Goal: Task Accomplishment & Management: Manage account settings

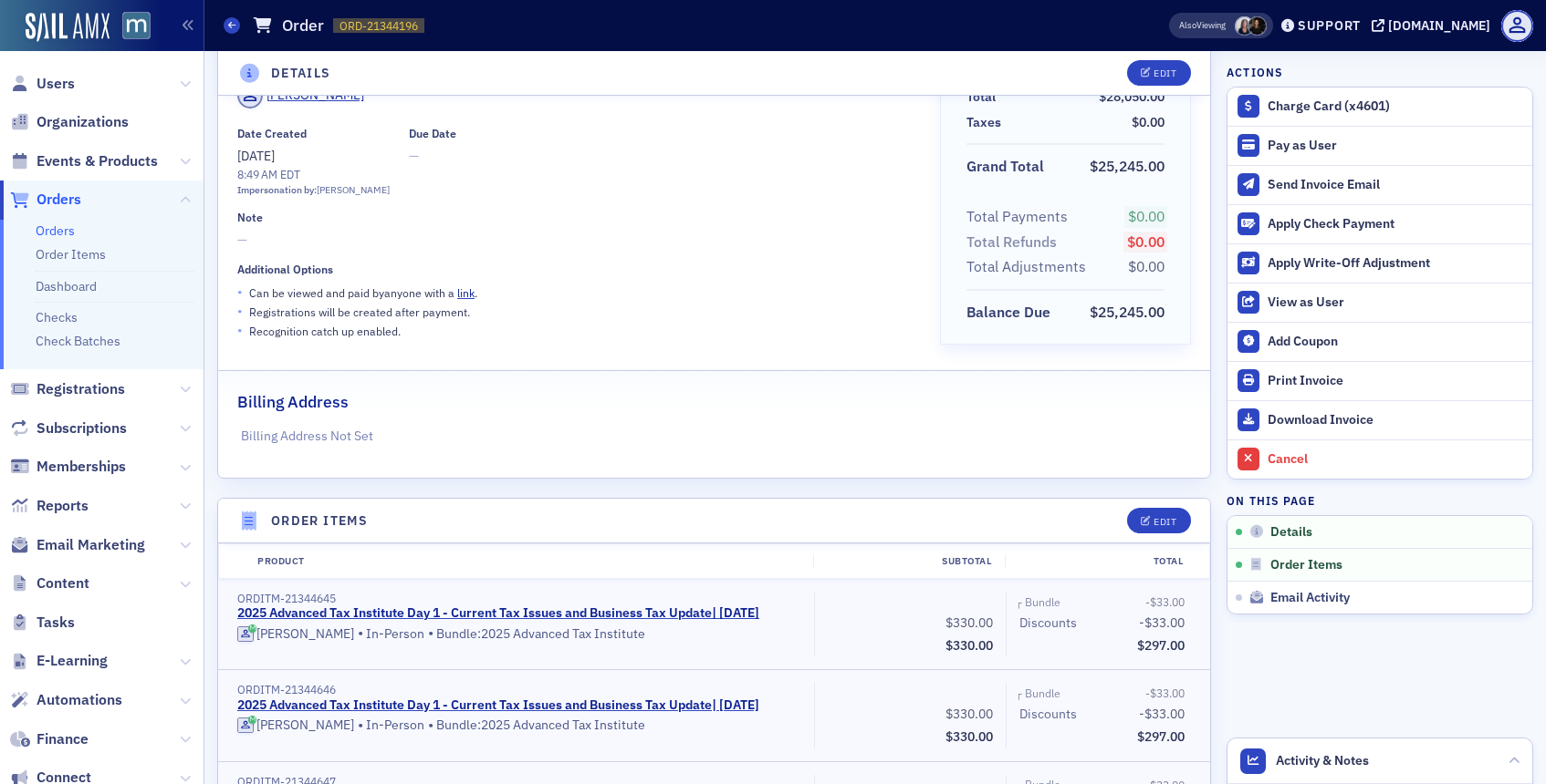
scroll to position [140, 0]
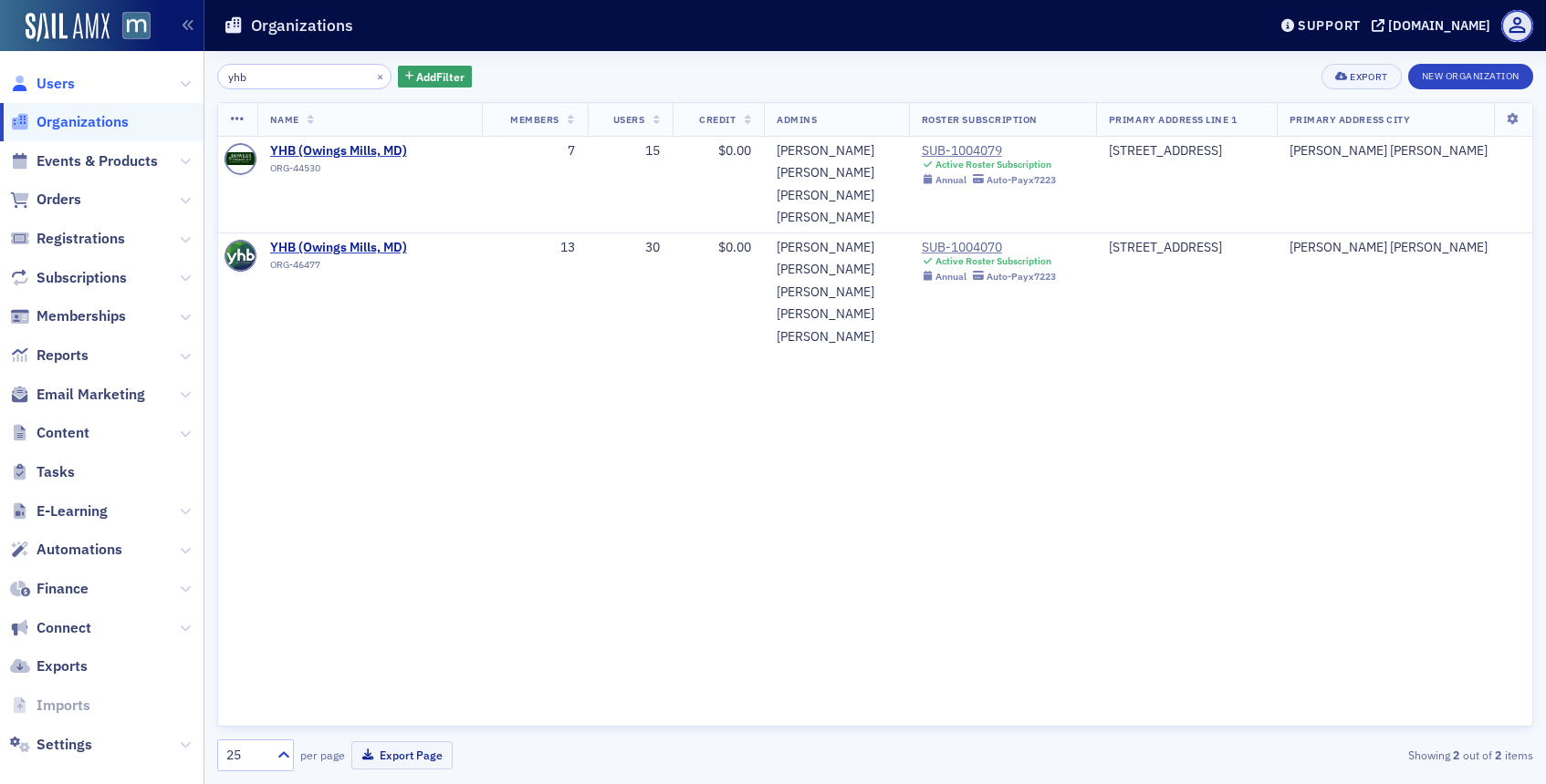
click at [37, 88] on span "Users" at bounding box center [56, 84] width 38 height 20
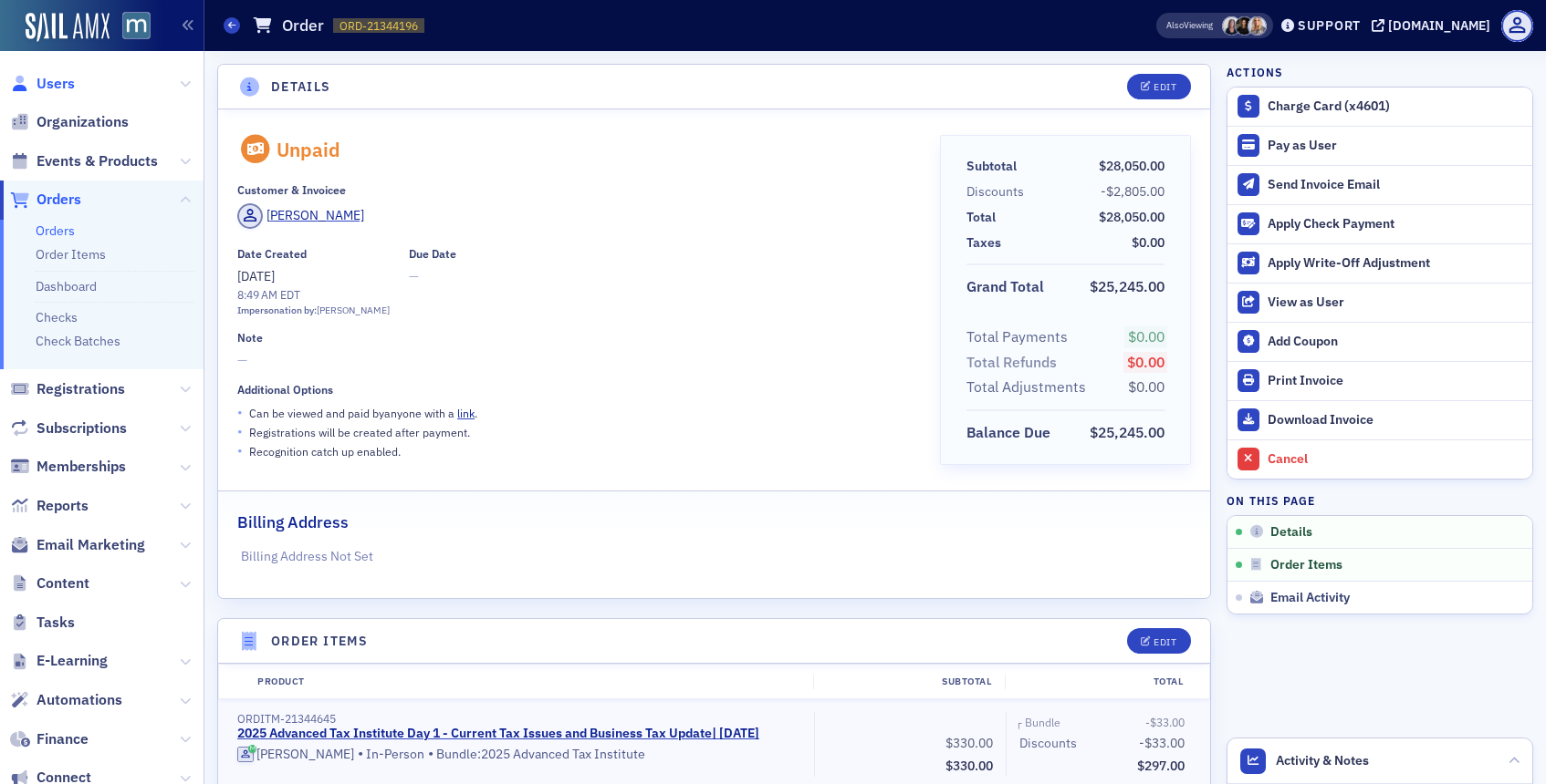
scroll to position [140, 0]
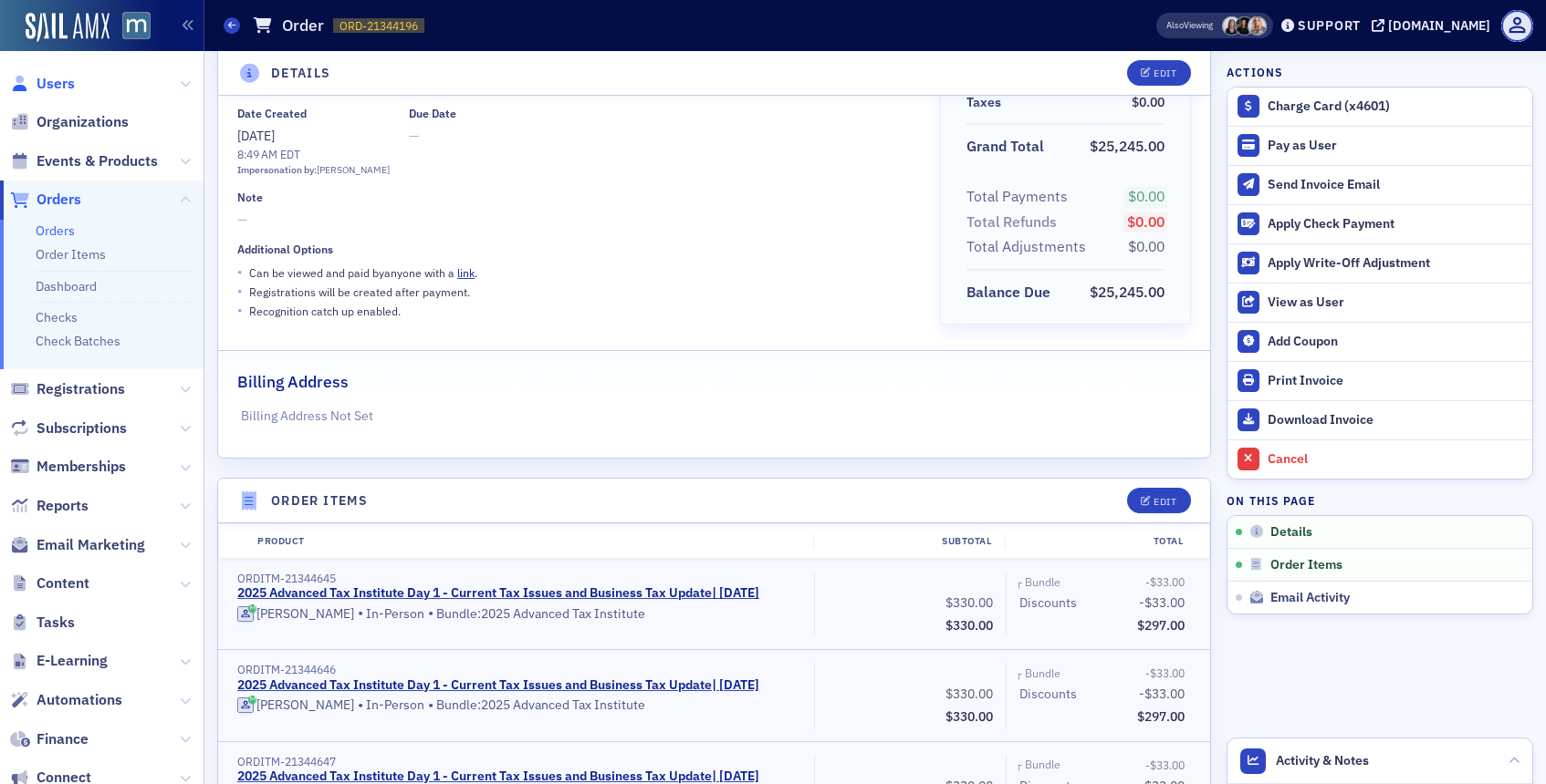
click at [63, 79] on span "Users" at bounding box center [56, 84] width 38 height 20
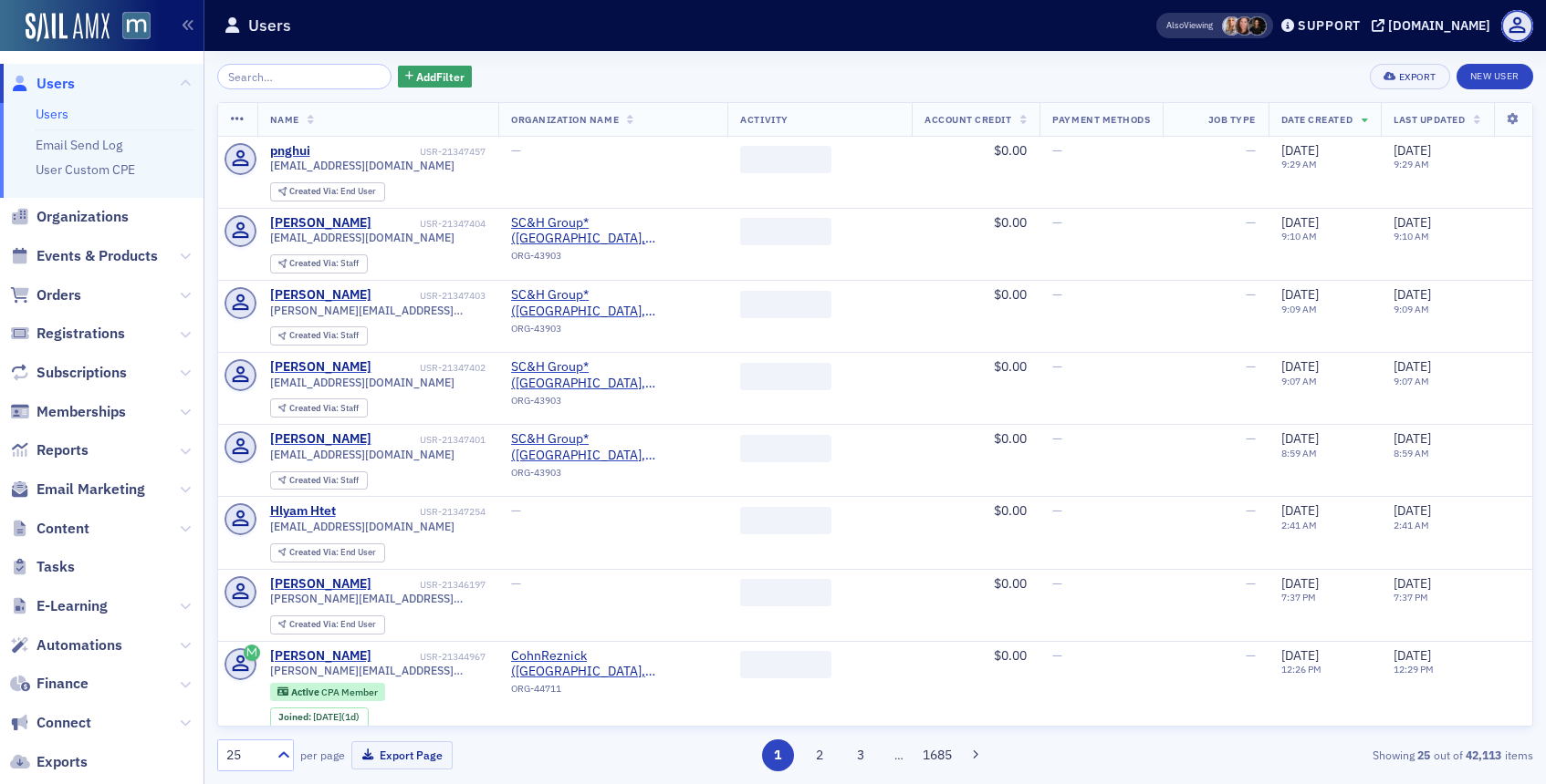
click at [341, 76] on input "search" at bounding box center [304, 77] width 174 height 26
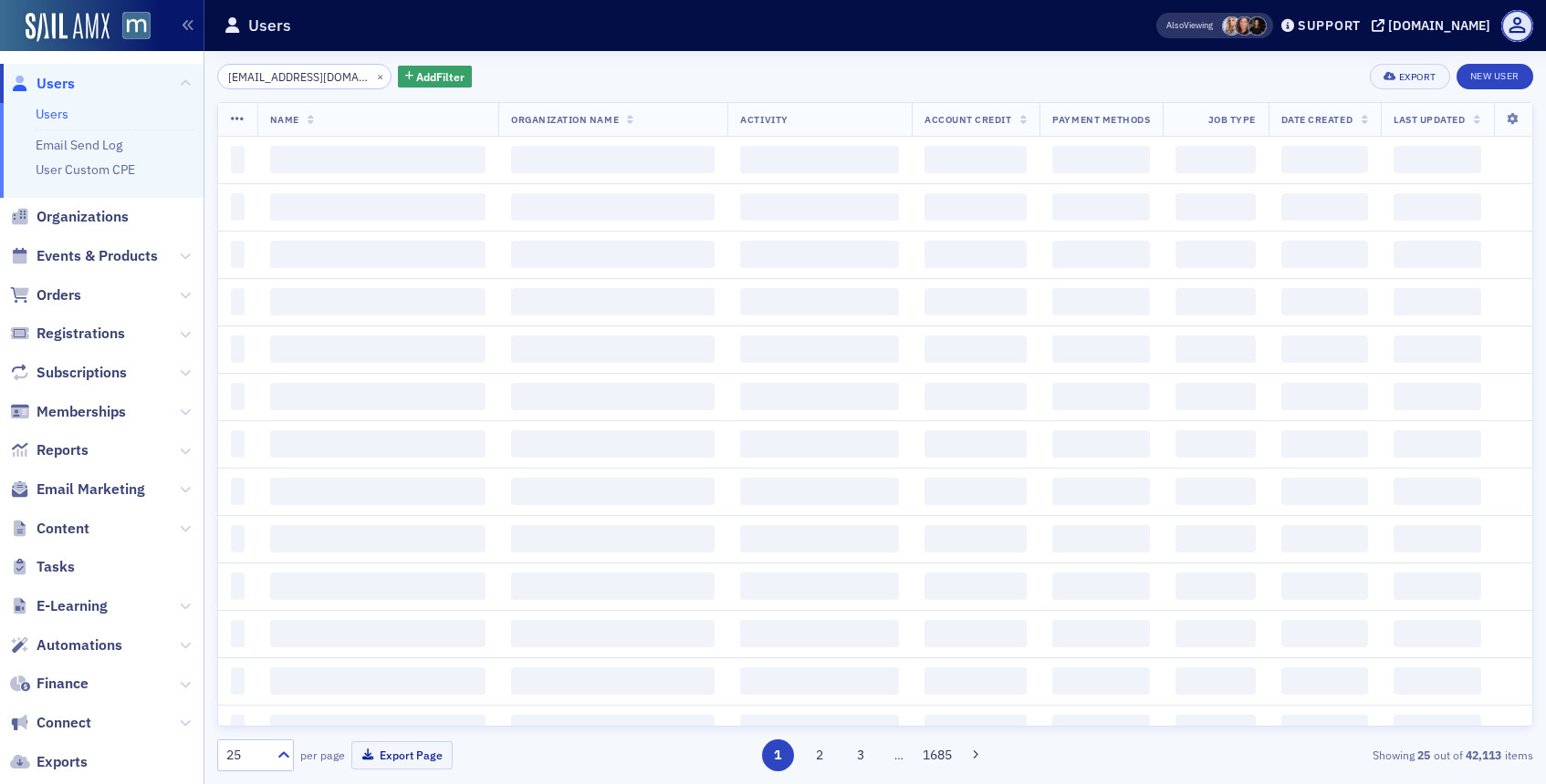
scroll to position [0, 11]
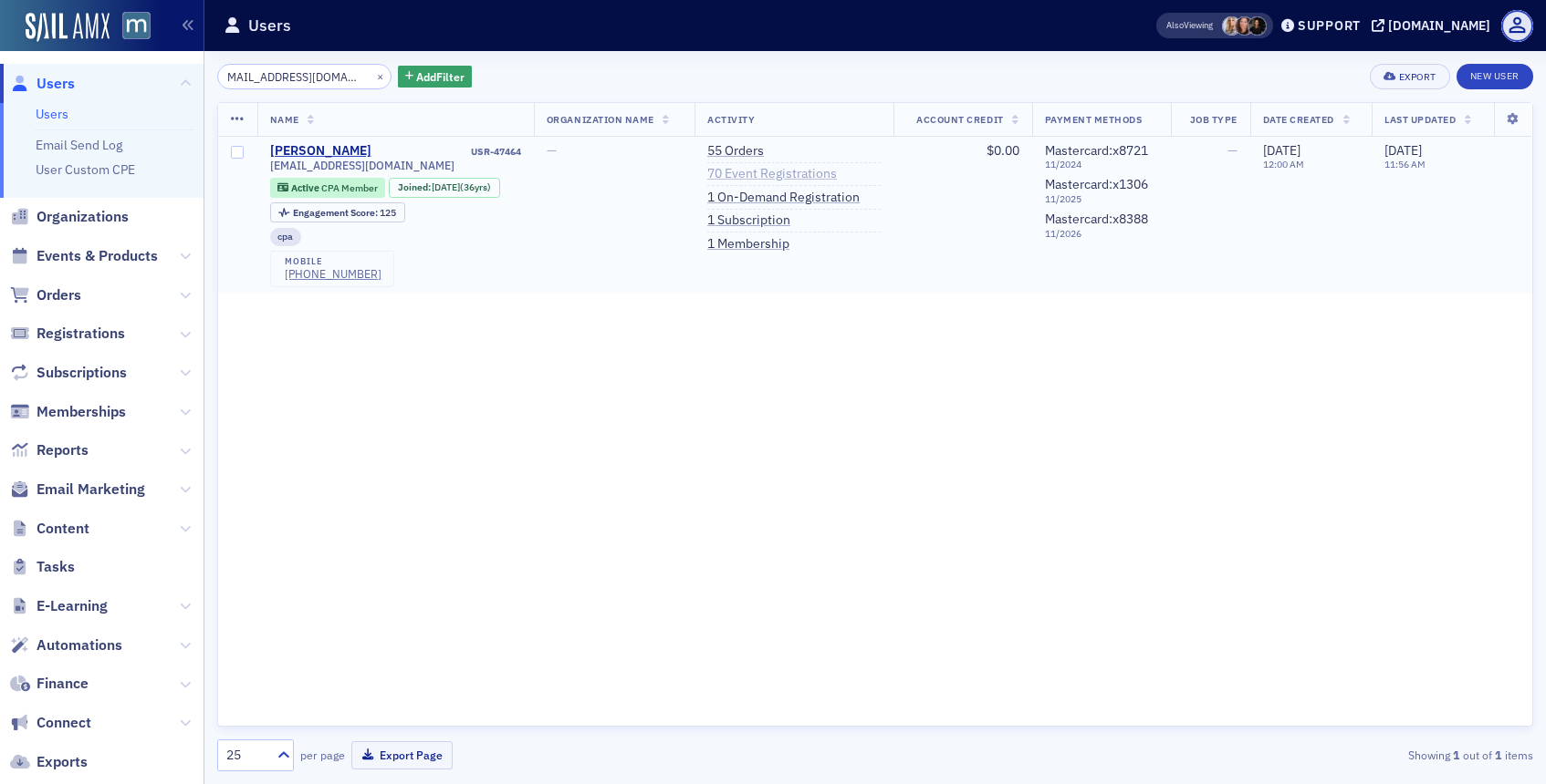
type input "lesliebrown3@verizon.net"
click at [773, 170] on link "70 Event Registrations" at bounding box center [773, 174] width 130 height 16
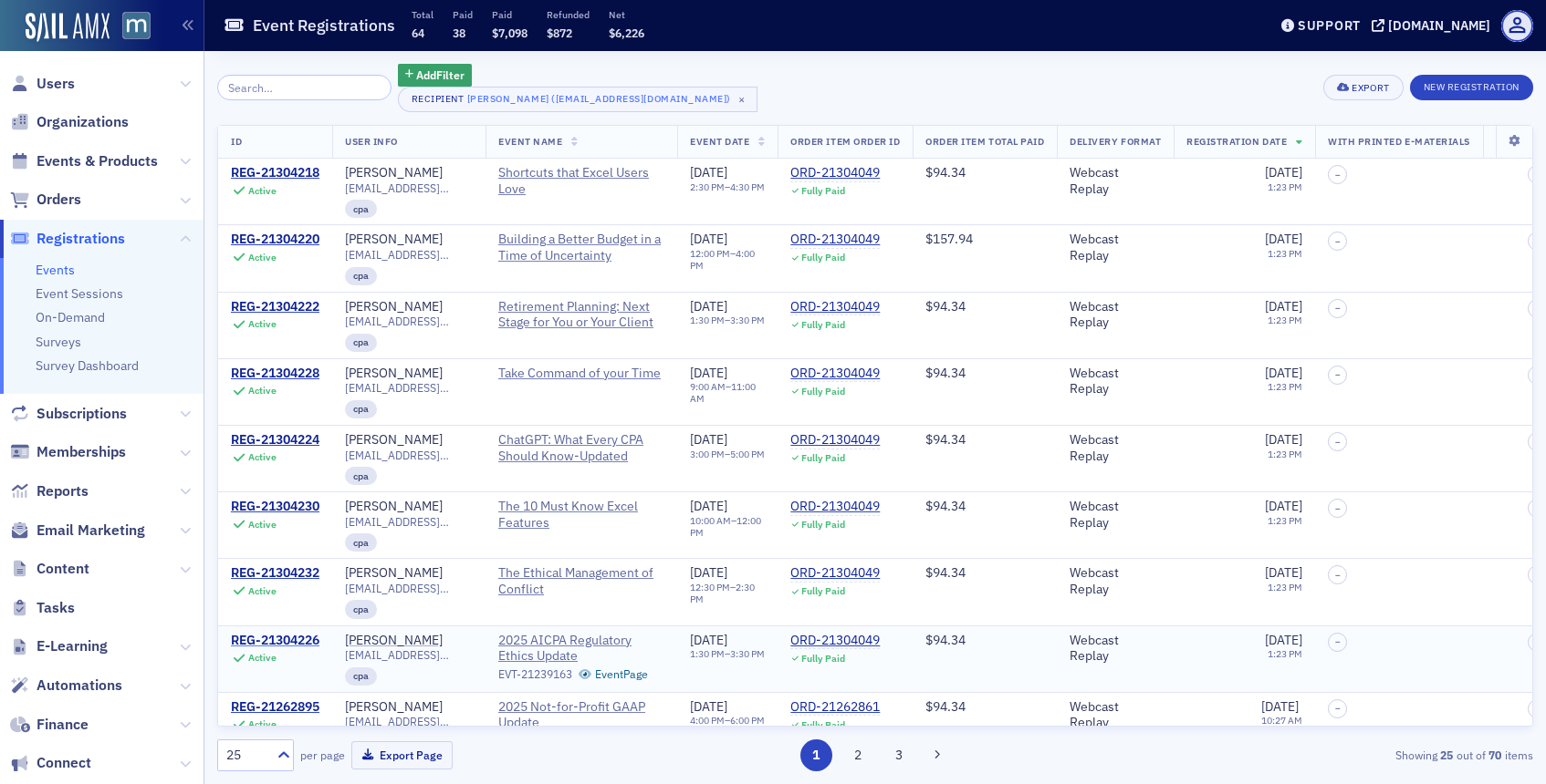
click at [314, 641] on div "REG-21304226" at bounding box center [275, 641] width 89 height 16
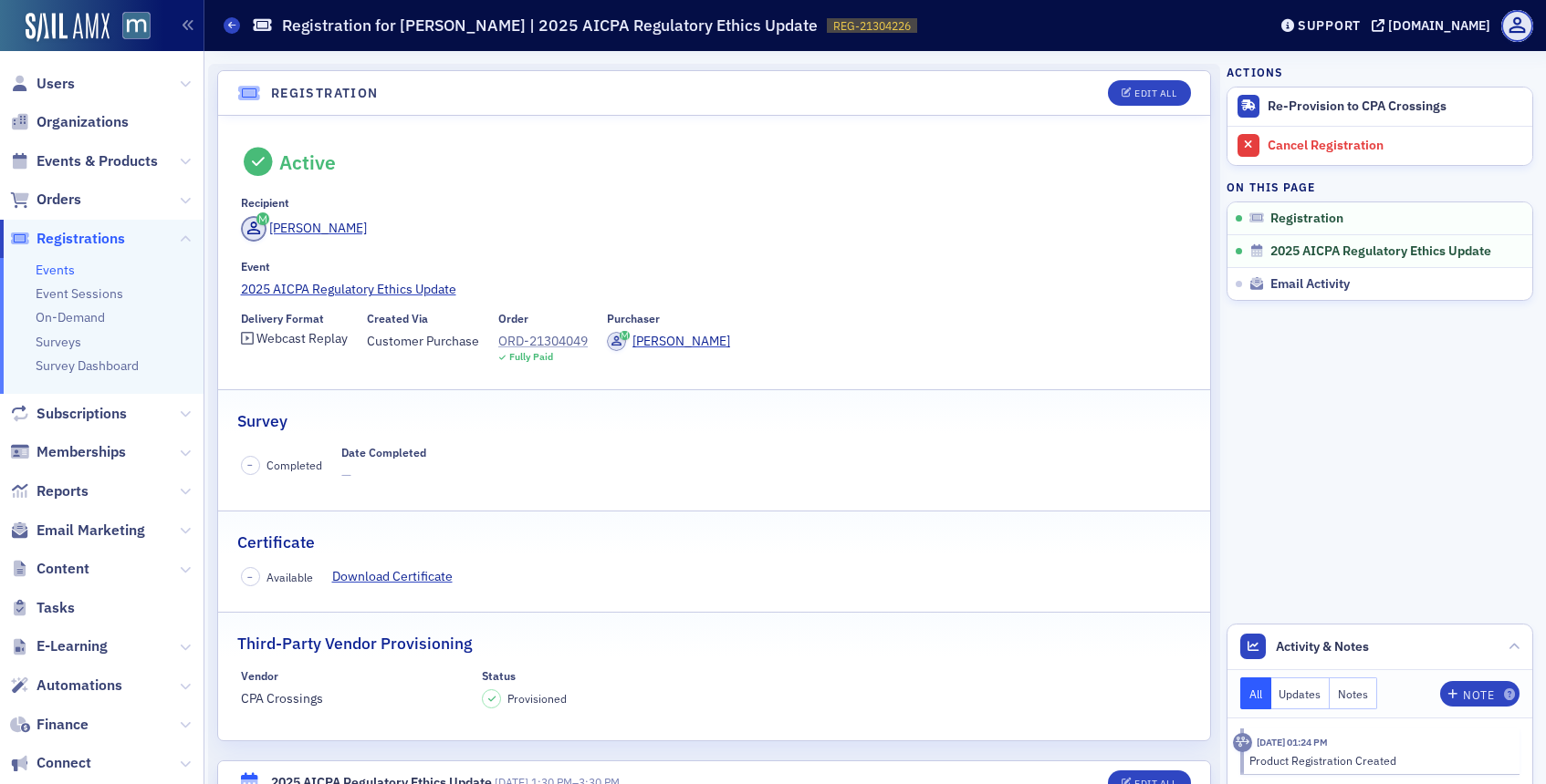
click at [528, 345] on div "ORD-21304049" at bounding box center [543, 341] width 90 height 19
click at [54, 95] on span "Users" at bounding box center [102, 83] width 203 height 39
click at [60, 86] on span "Users" at bounding box center [56, 84] width 38 height 20
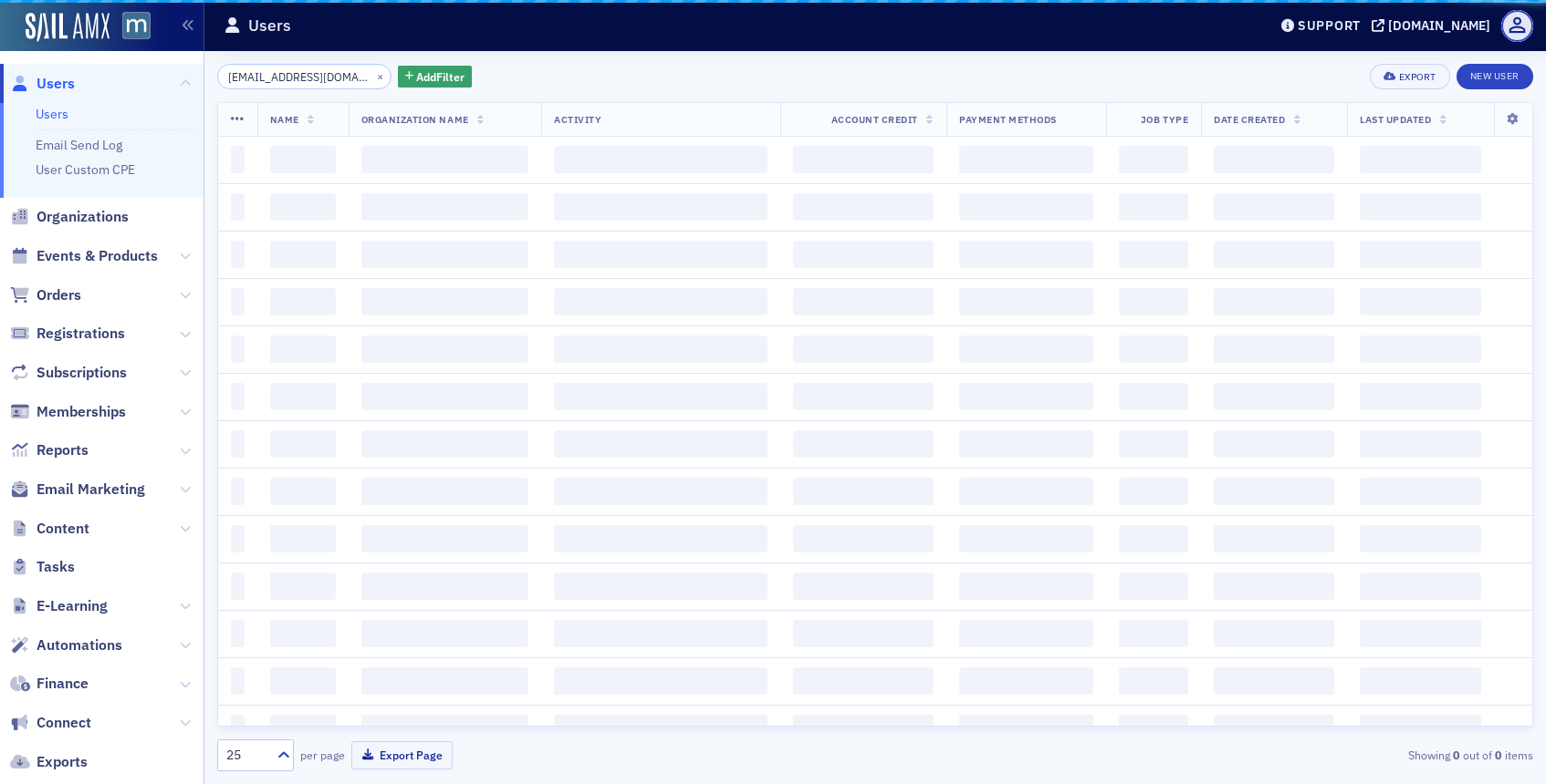
scroll to position [0, 11]
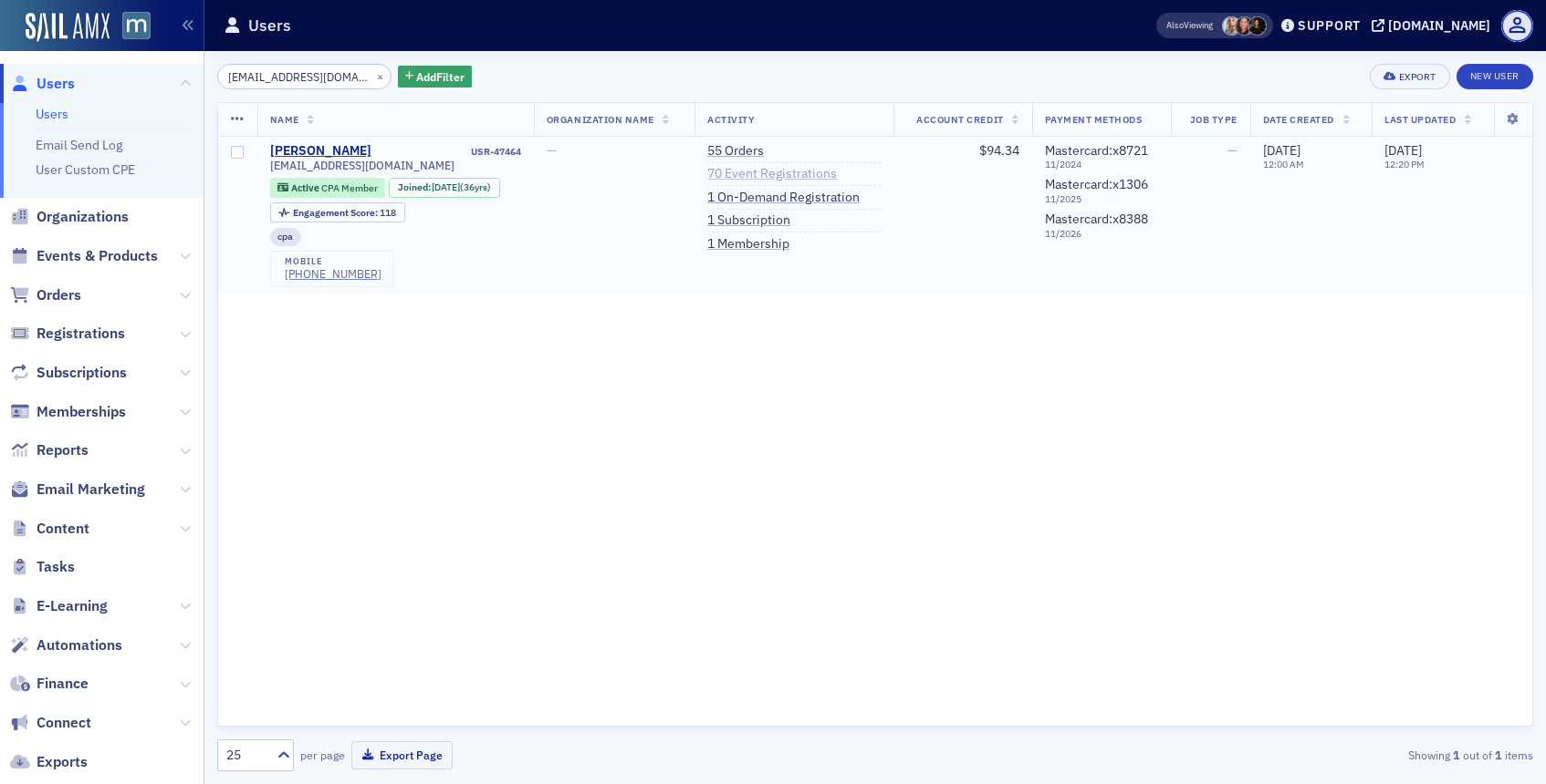
click at [765, 170] on link "70 Event Registrations" at bounding box center [773, 174] width 130 height 16
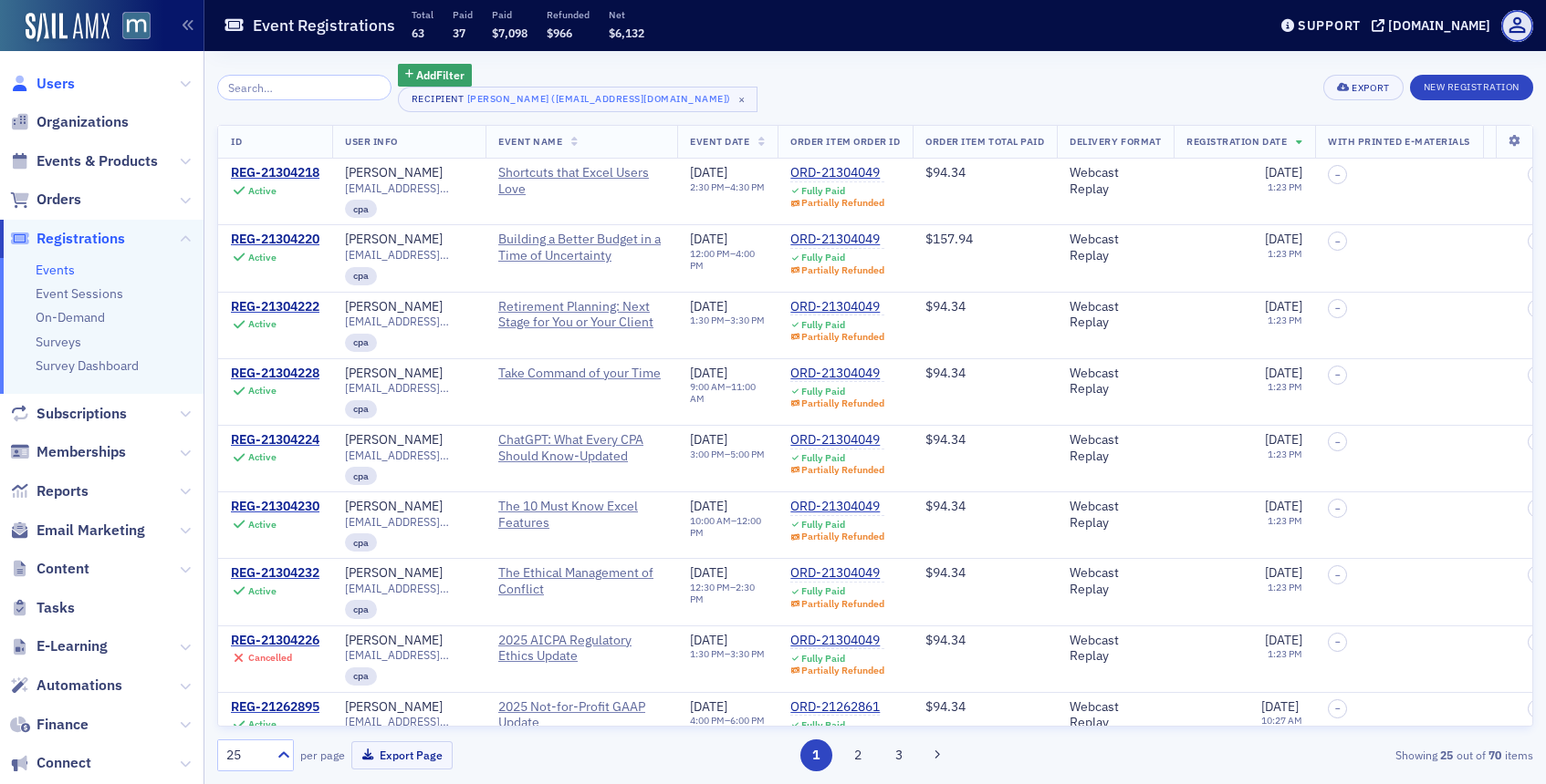
click at [54, 81] on span "Users" at bounding box center [56, 84] width 38 height 20
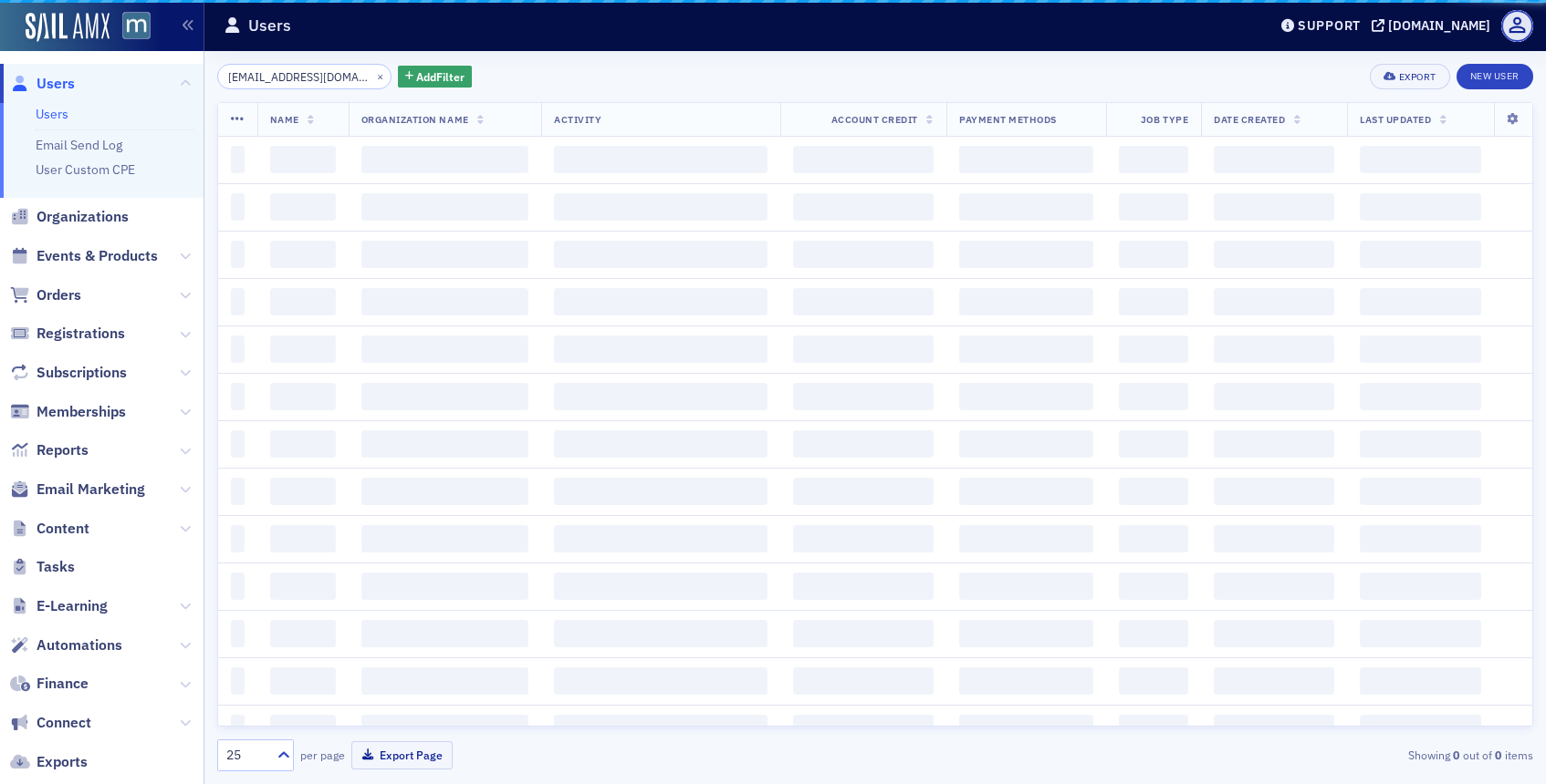
scroll to position [0, 11]
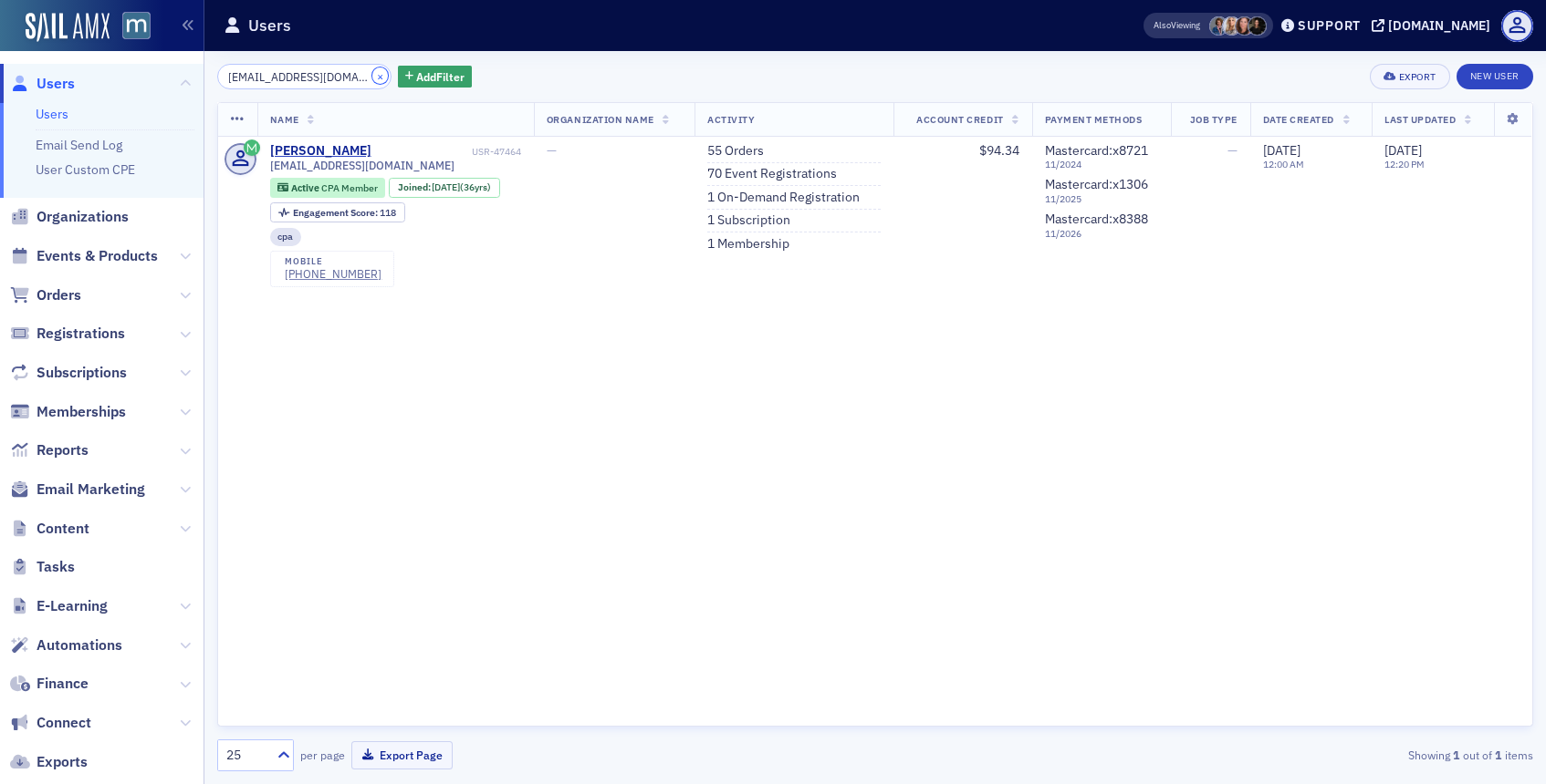
click at [373, 77] on button "×" at bounding box center [381, 76] width 16 height 16
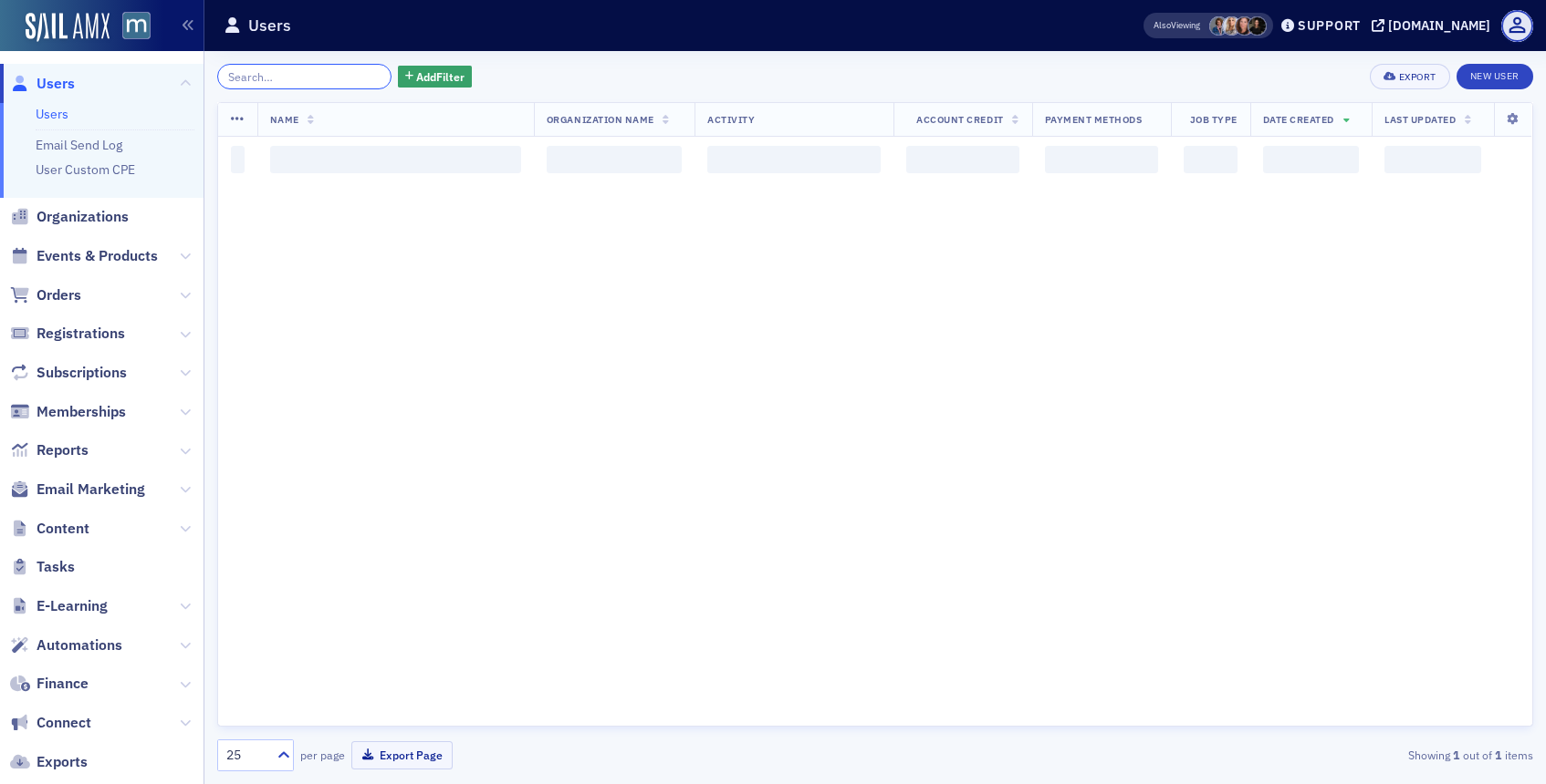
click at [356, 77] on input "search" at bounding box center [304, 77] width 174 height 26
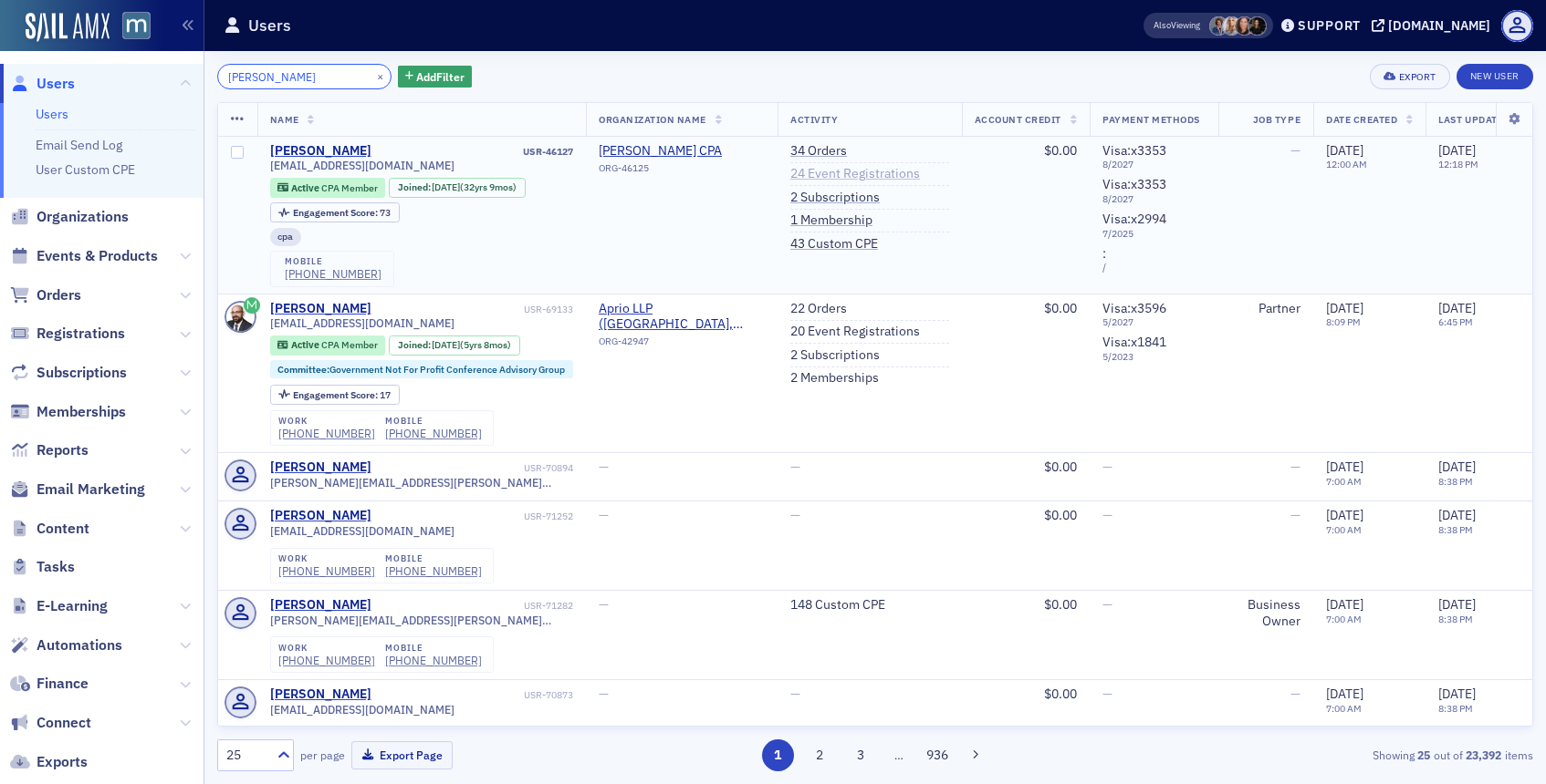
type input "[PERSON_NAME]"
click at [836, 173] on link "24 Event Registrations" at bounding box center [855, 174] width 130 height 16
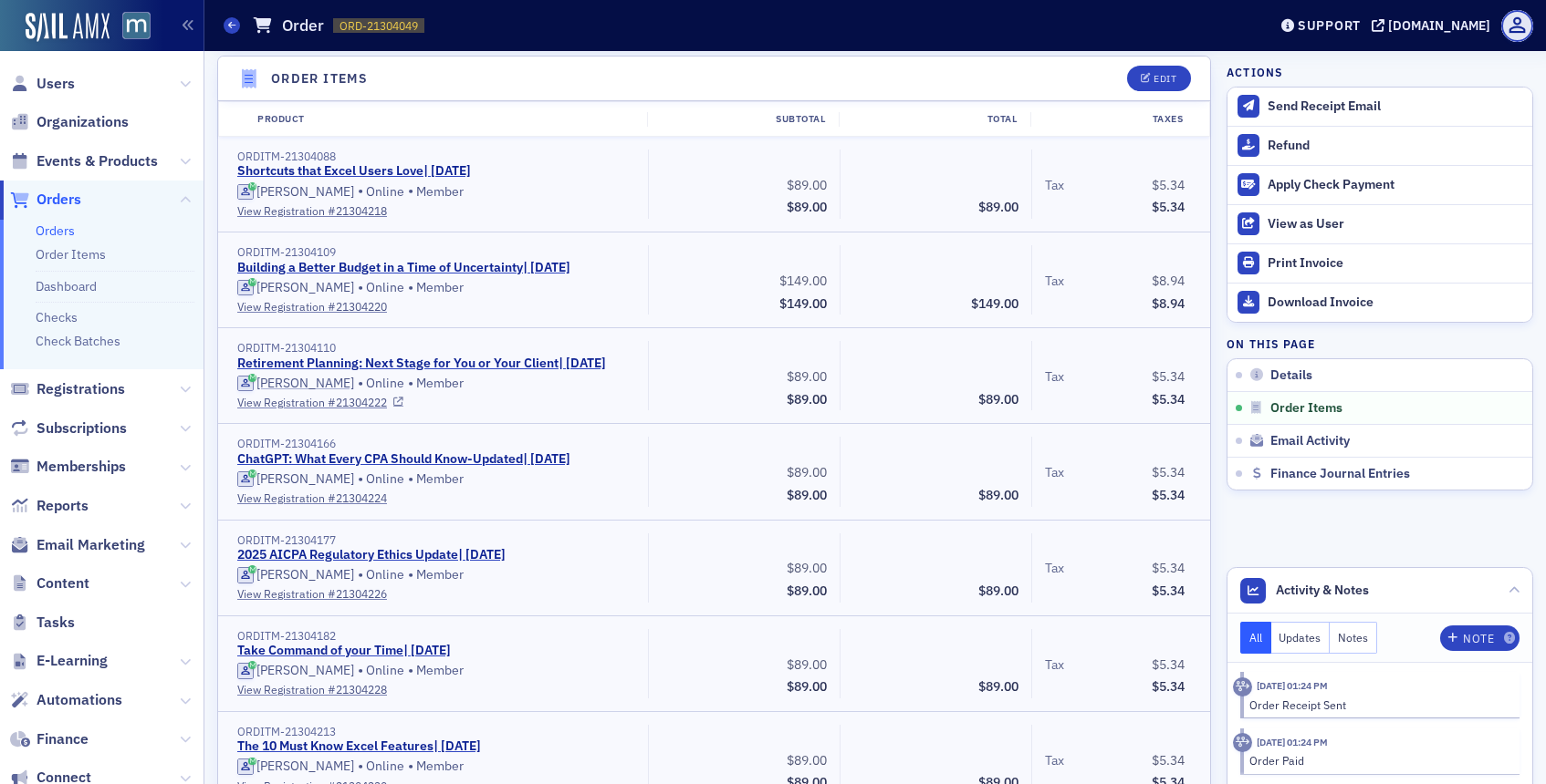
scroll to position [649, 0]
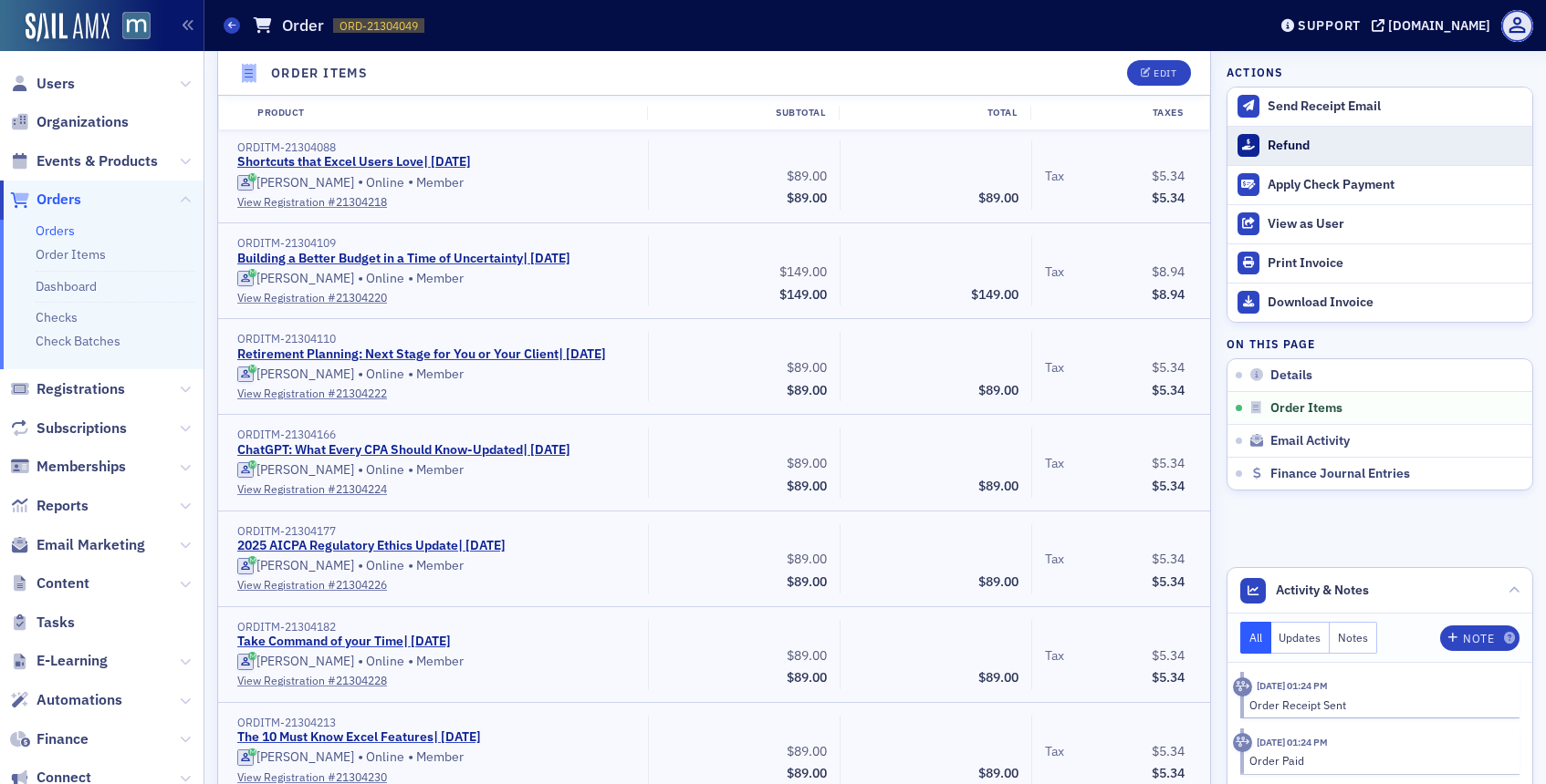
click at [1268, 148] on div "Refund" at bounding box center [1395, 145] width 255 height 16
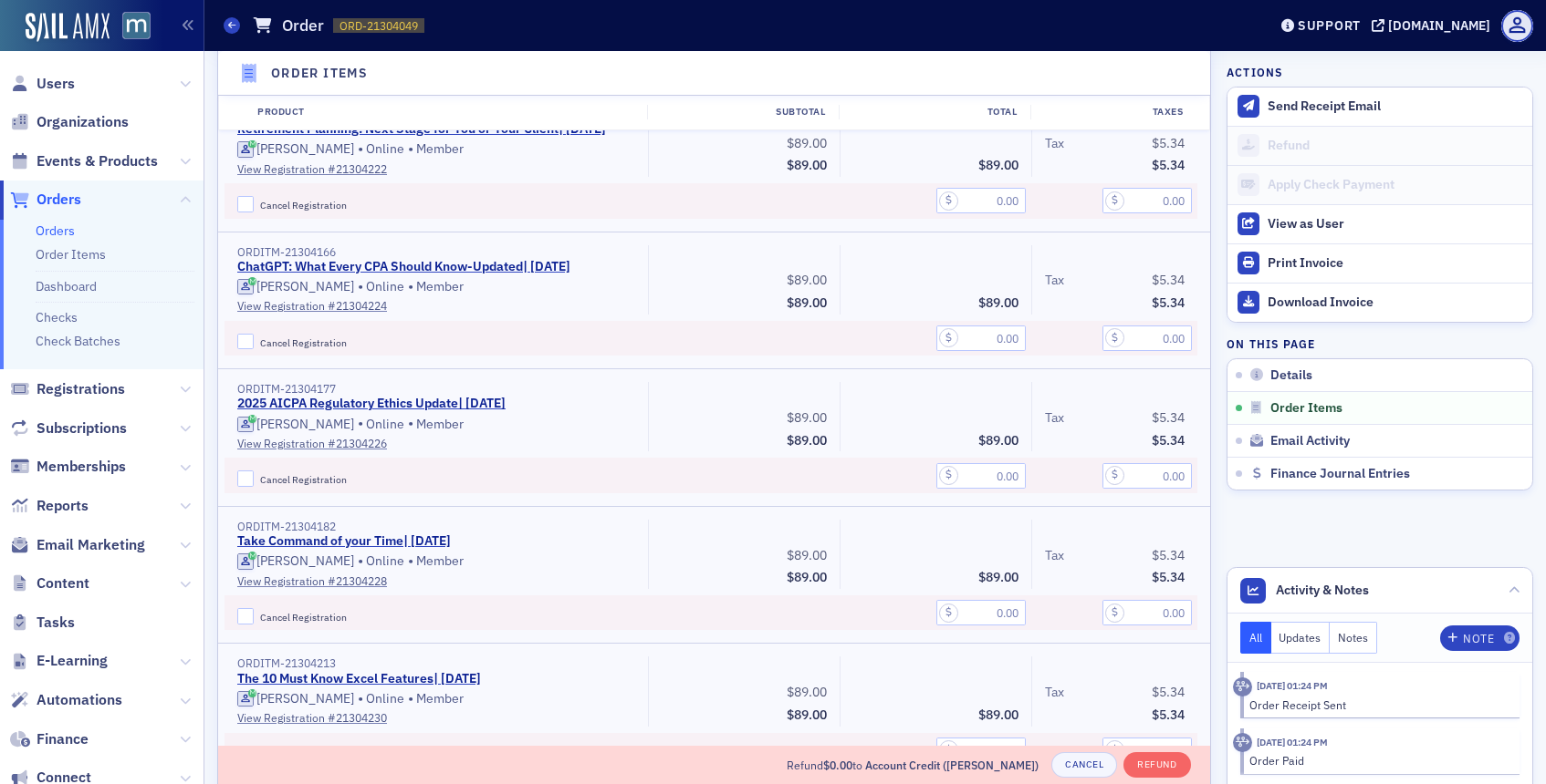
scroll to position [1139, 0]
click at [247, 484] on input "Cancel Registration" at bounding box center [245, 476] width 16 height 16
checkbox input "true"
click at [995, 486] on input "text" at bounding box center [981, 473] width 90 height 26
type input "89.00"
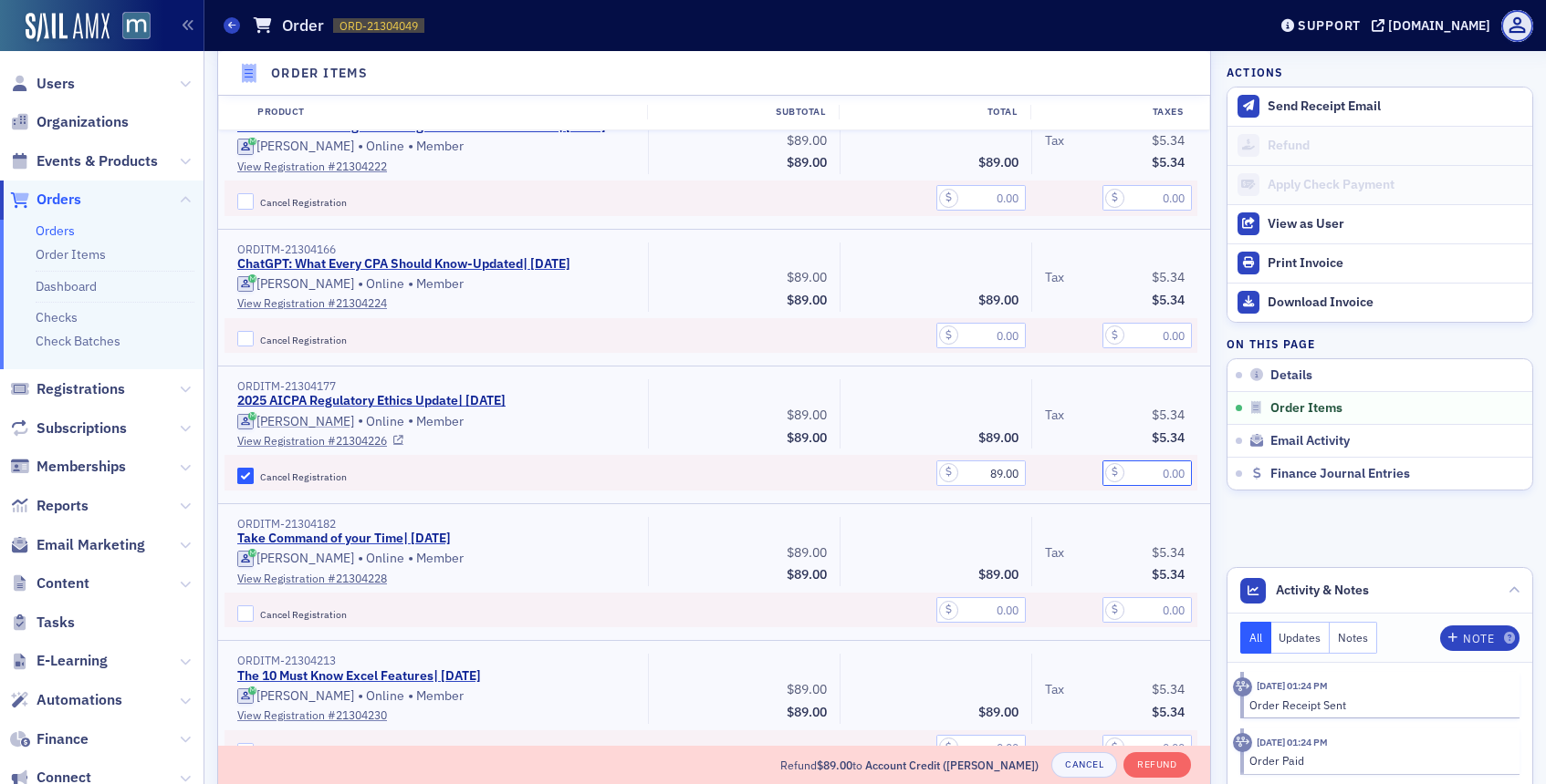
click at [1157, 486] on input "text" at bounding box center [1147, 473] width 90 height 26
type input "5.34"
click at [1076, 503] on div "ORDITM-21304177 2025 AICPA Regulatory Ethics Update | 10/9/2025 Leslie Savary •…" at bounding box center [714, 434] width 992 height 136
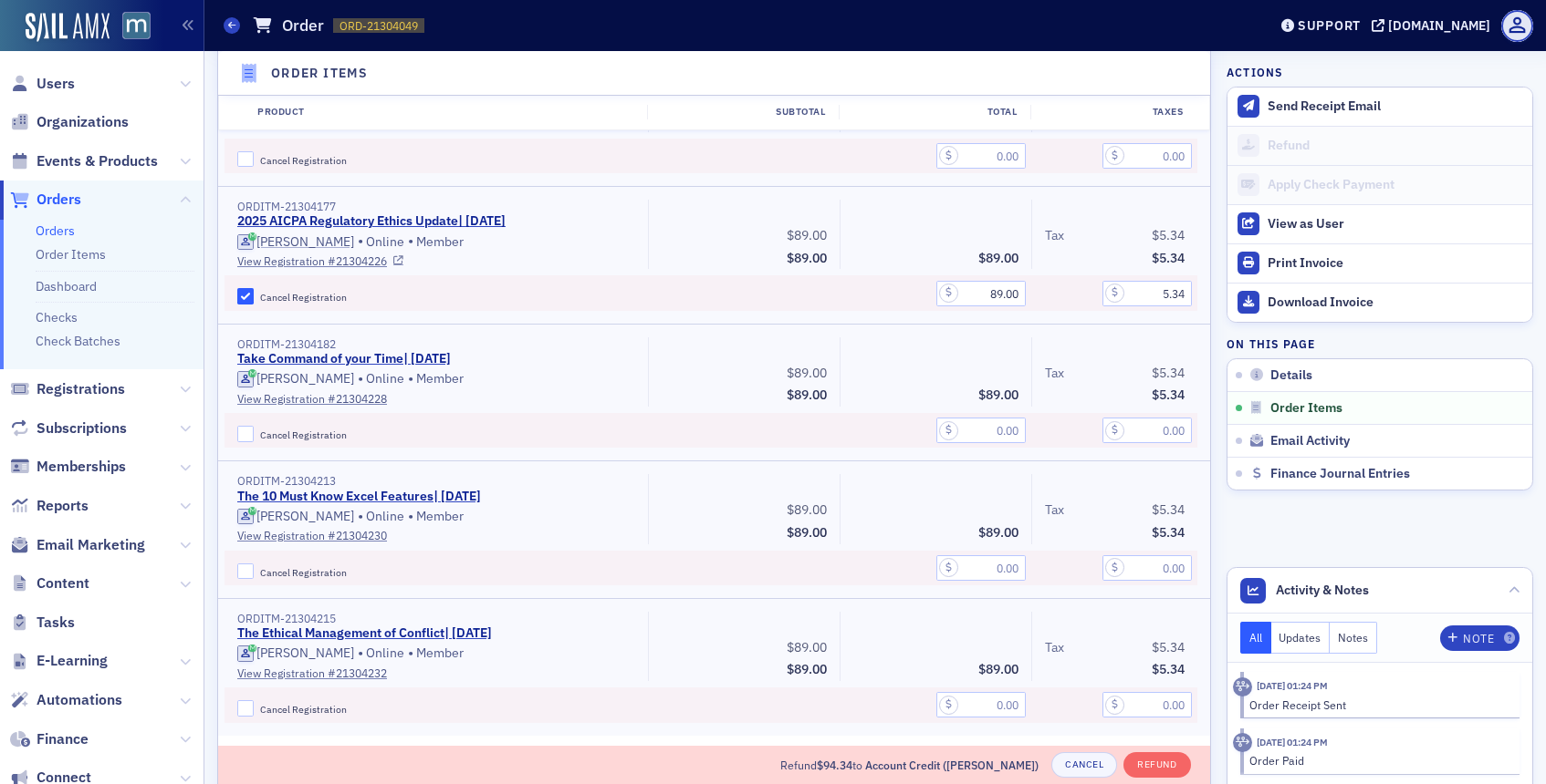
scroll to position [1340, 0]
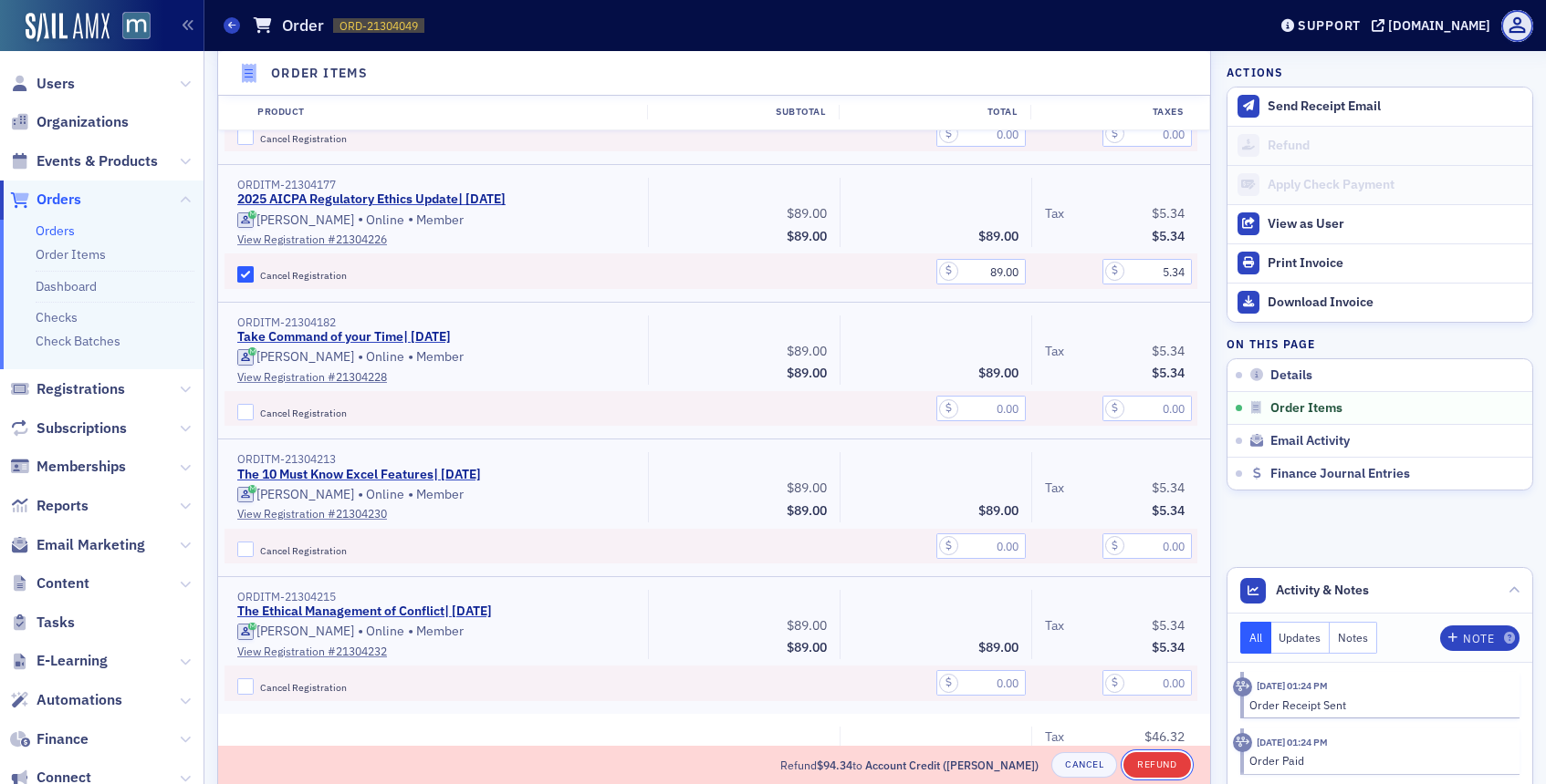
click at [1155, 766] on button "Refund" at bounding box center [1156, 765] width 67 height 26
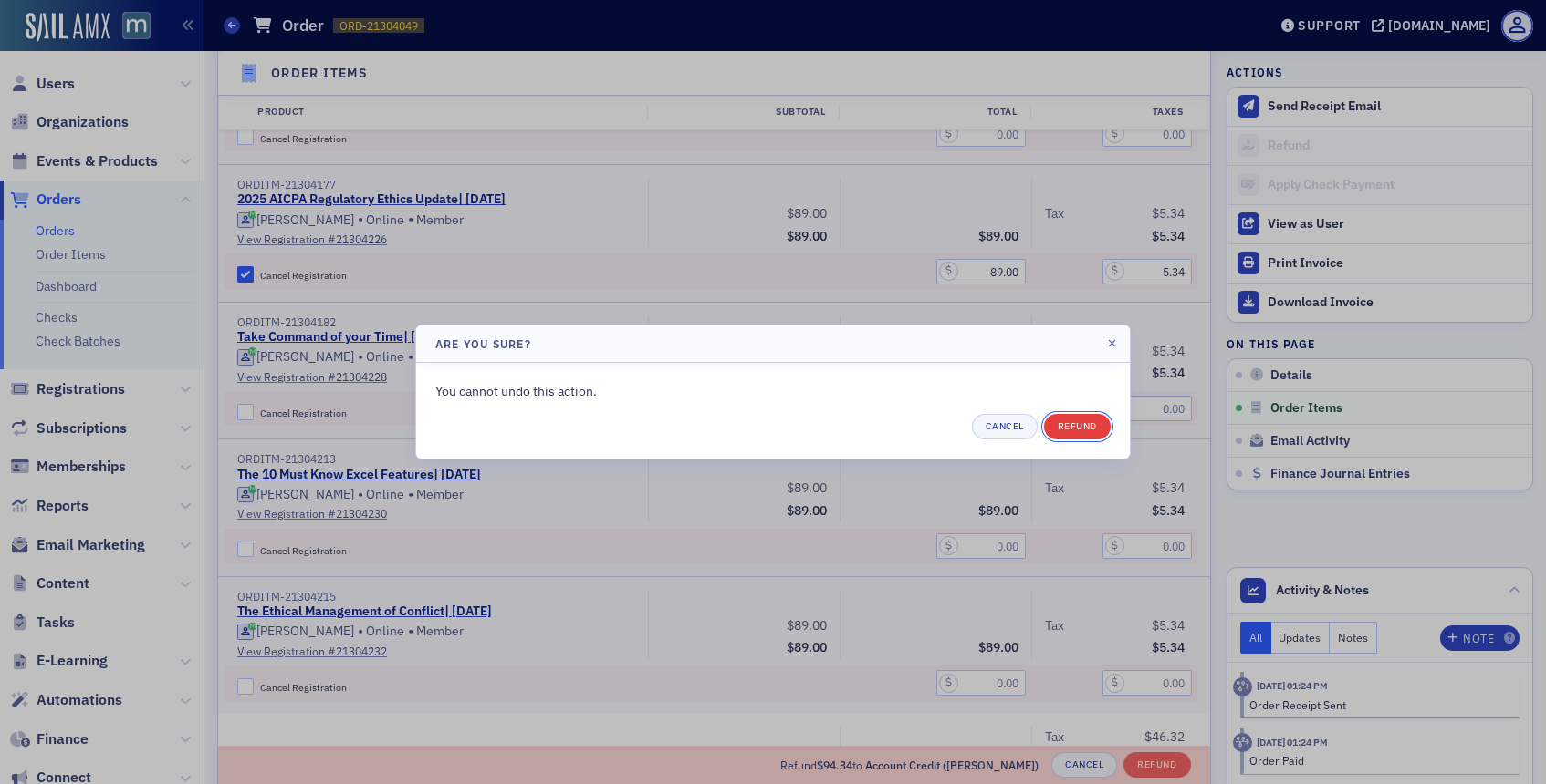
click at [1078, 429] on button "Refund" at bounding box center [1077, 427] width 67 height 26
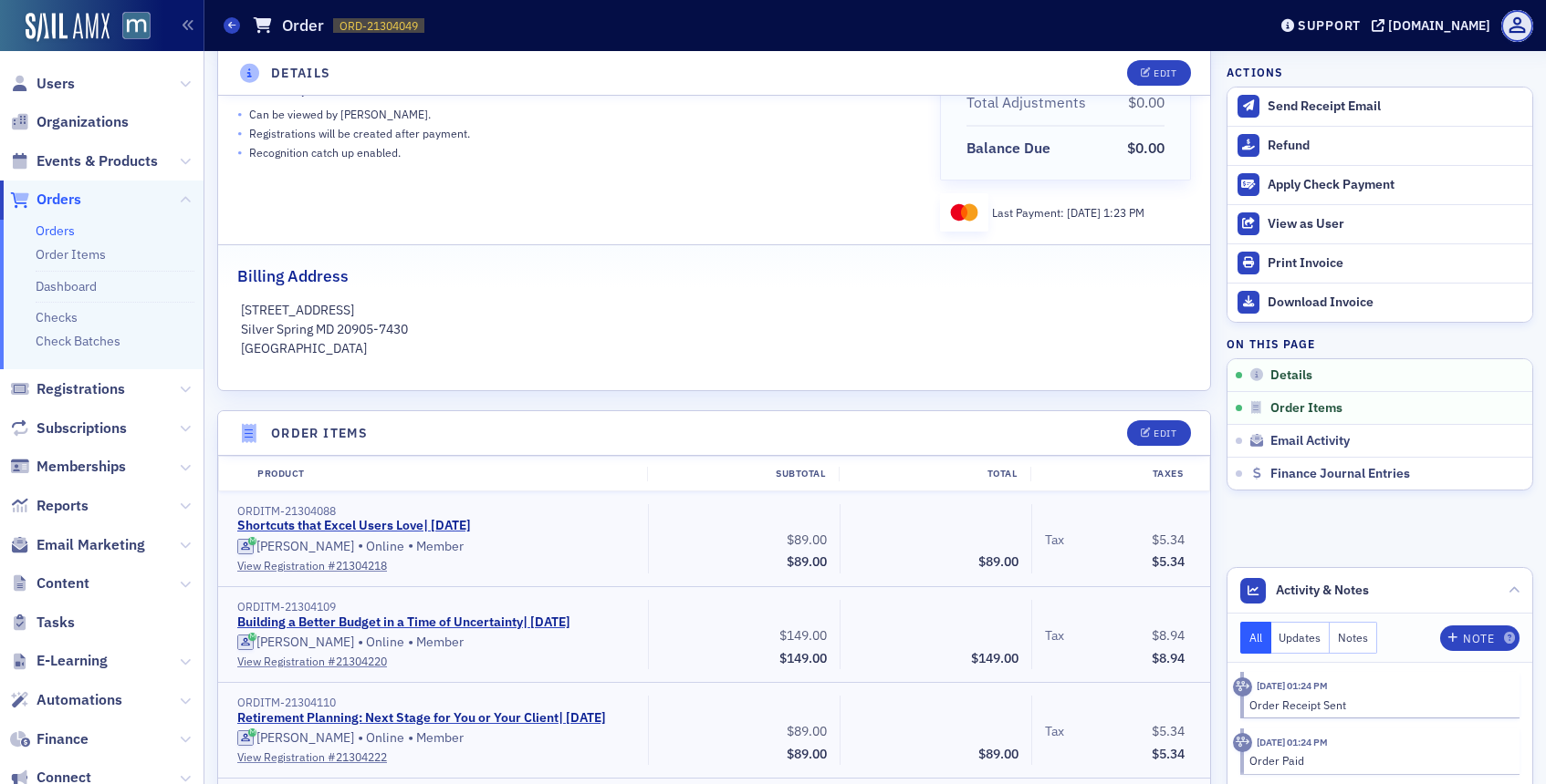
scroll to position [265, 0]
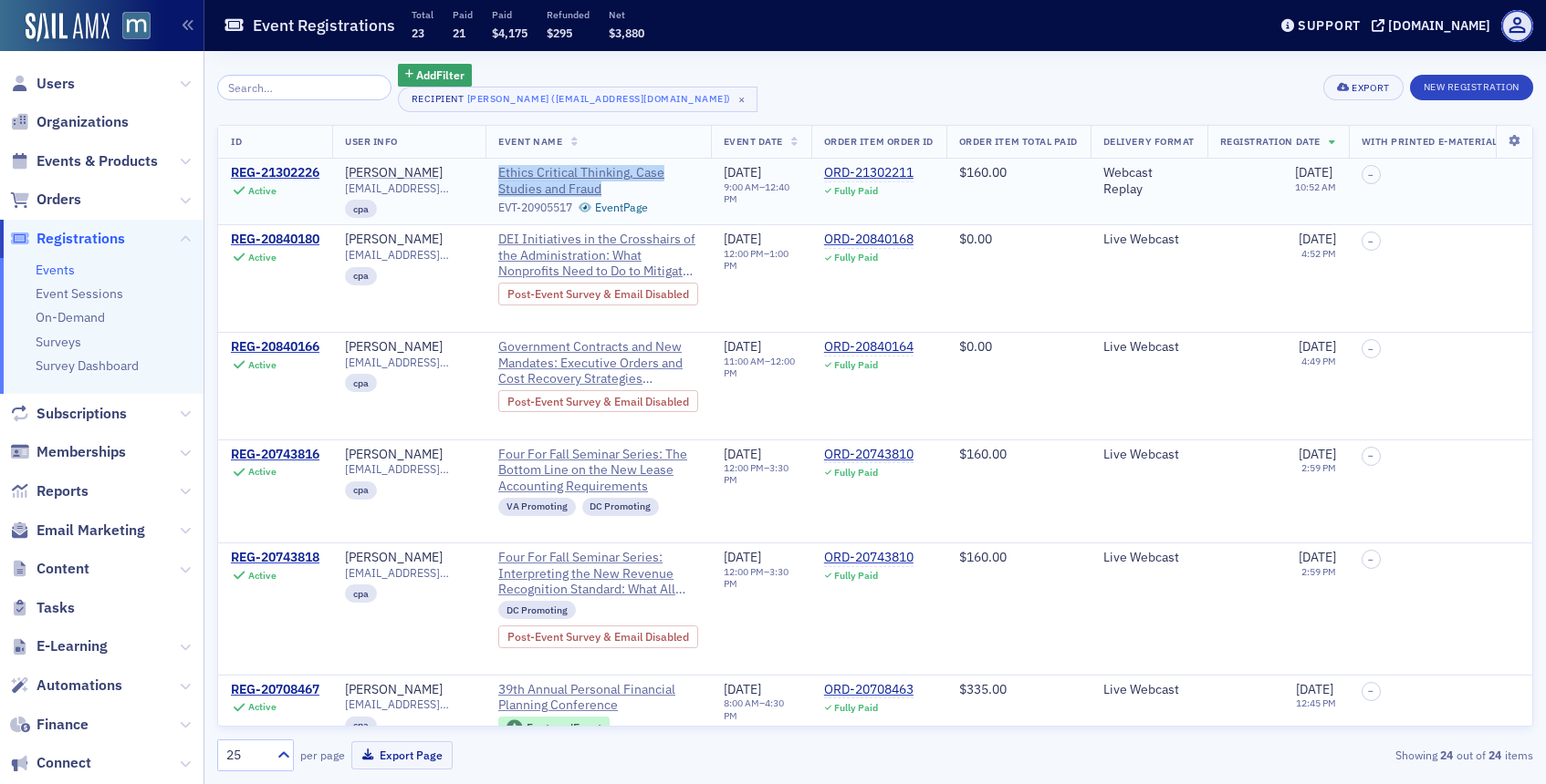
drag, startPoint x: 495, startPoint y: 173, endPoint x: 619, endPoint y: 185, distance: 124.6
click at [619, 185] on td "Ethics Critical Thinking, Case Studies and Fraud EVT-20905517 Event Page" at bounding box center [598, 191] width 225 height 67
copy span "Ethics Critical Thinking, Case Studies and Fraud"
